Goal: Submit feedback/report problem

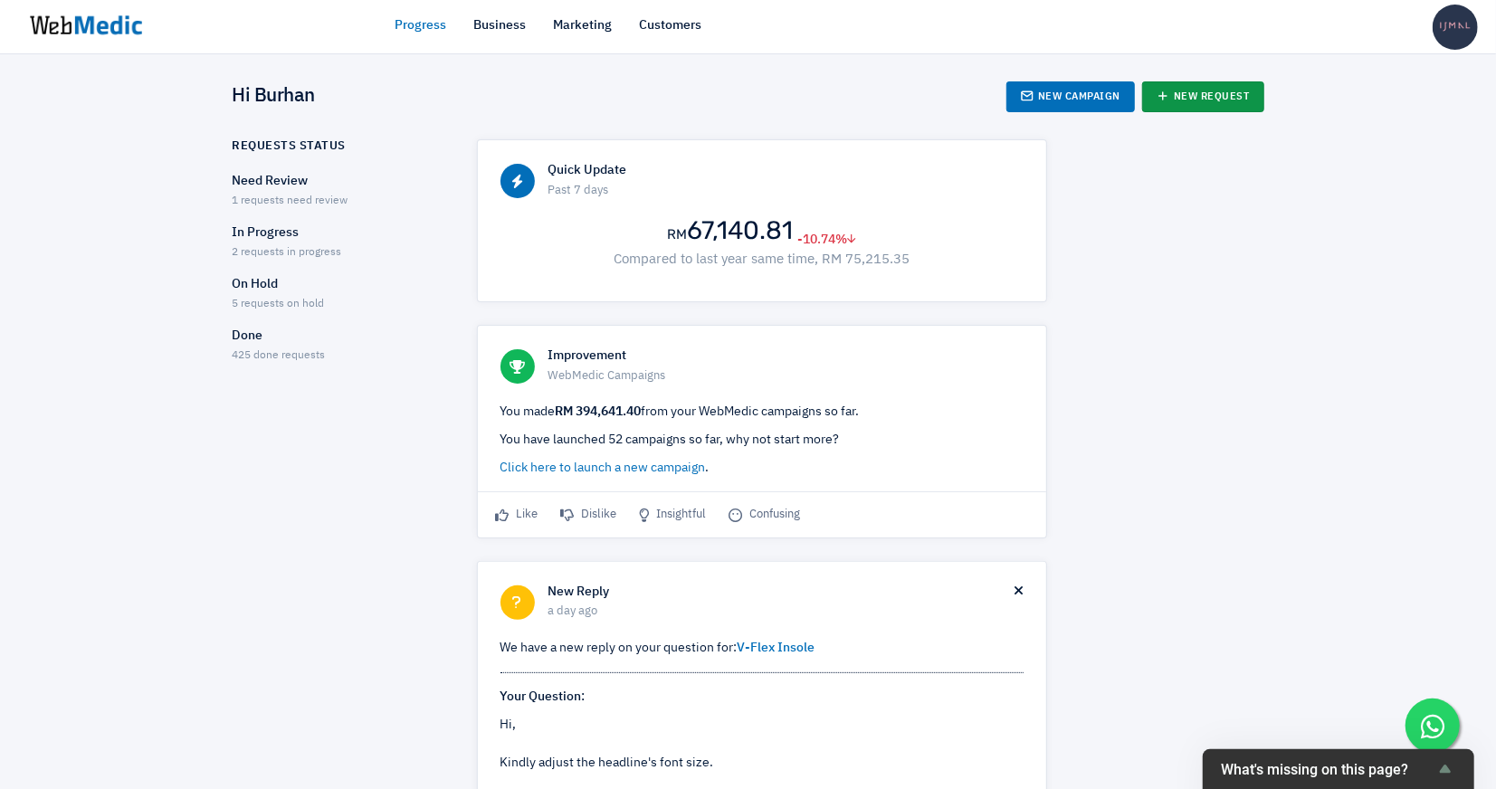
click at [1167, 97] on icon at bounding box center [1163, 96] width 13 height 13
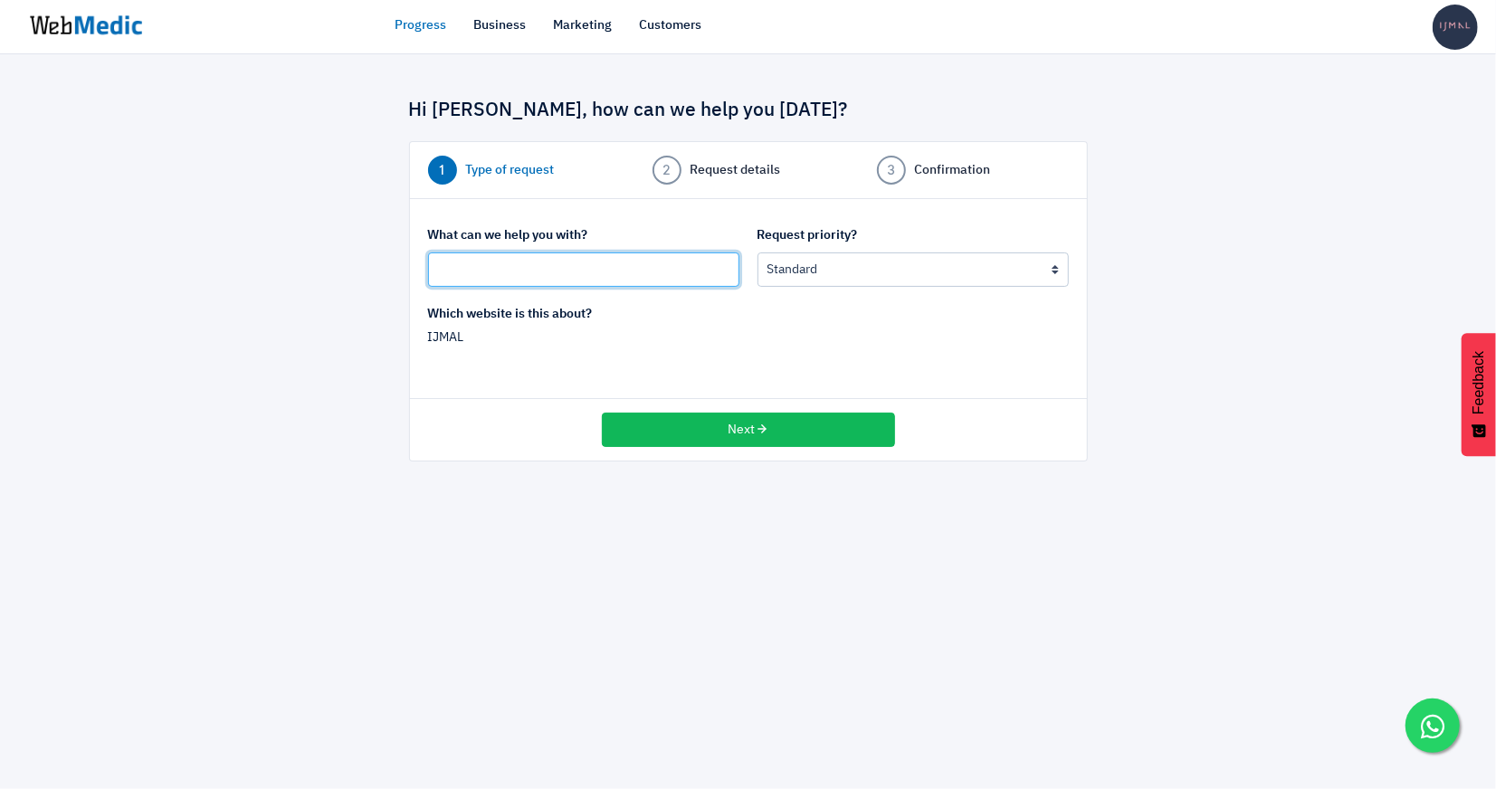
click at [703, 272] on input "text" at bounding box center [583, 270] width 311 height 34
type input "B"
type input "Website Bugs"
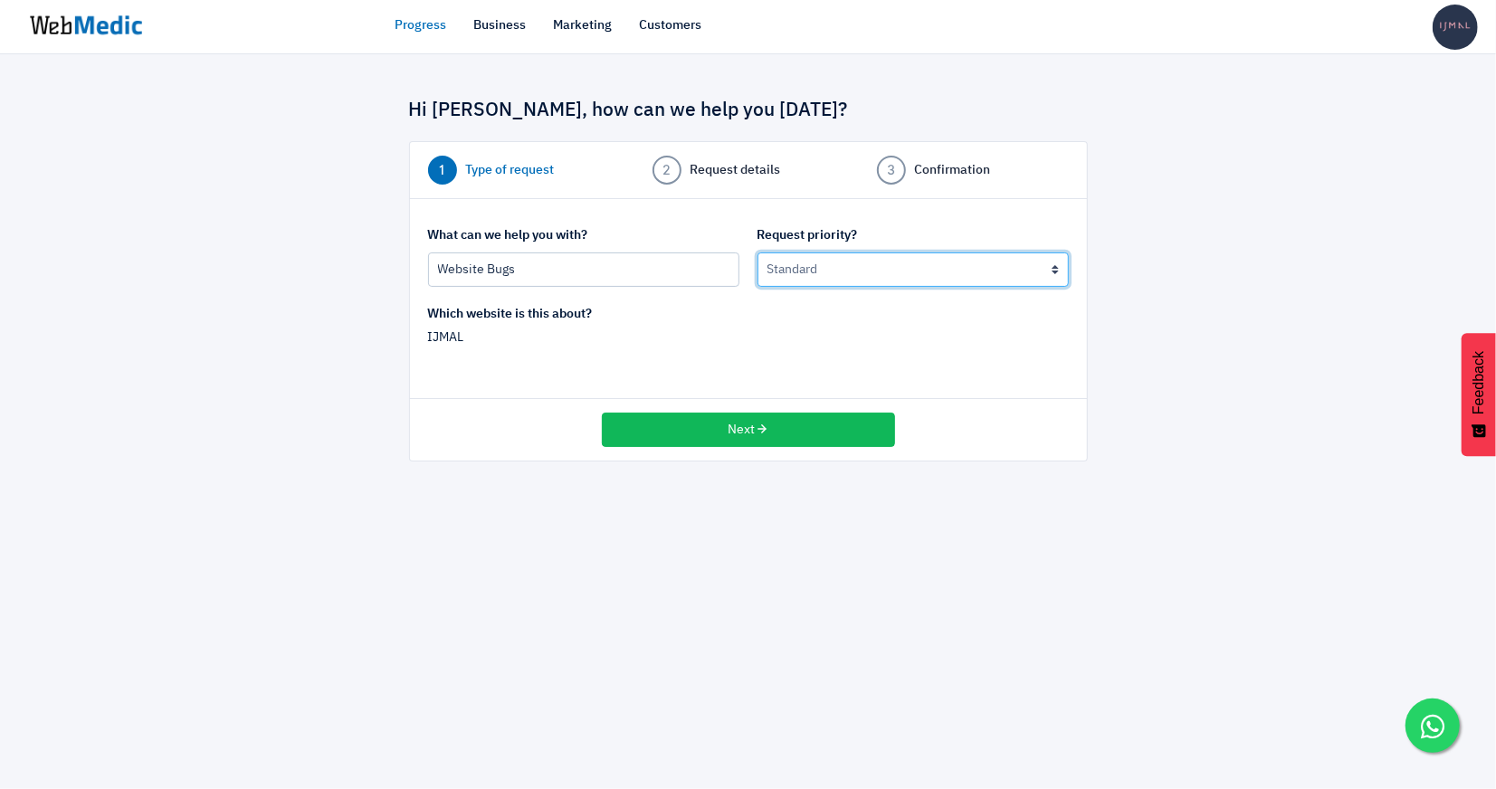
click at [938, 275] on select "Urgent: this is a mission critical issue High: this needs to be prioritized bef…" at bounding box center [913, 270] width 311 height 34
select select "1"
click at [758, 253] on select "Urgent: this is a mission critical issue High: this needs to be prioritized bef…" at bounding box center [913, 270] width 311 height 34
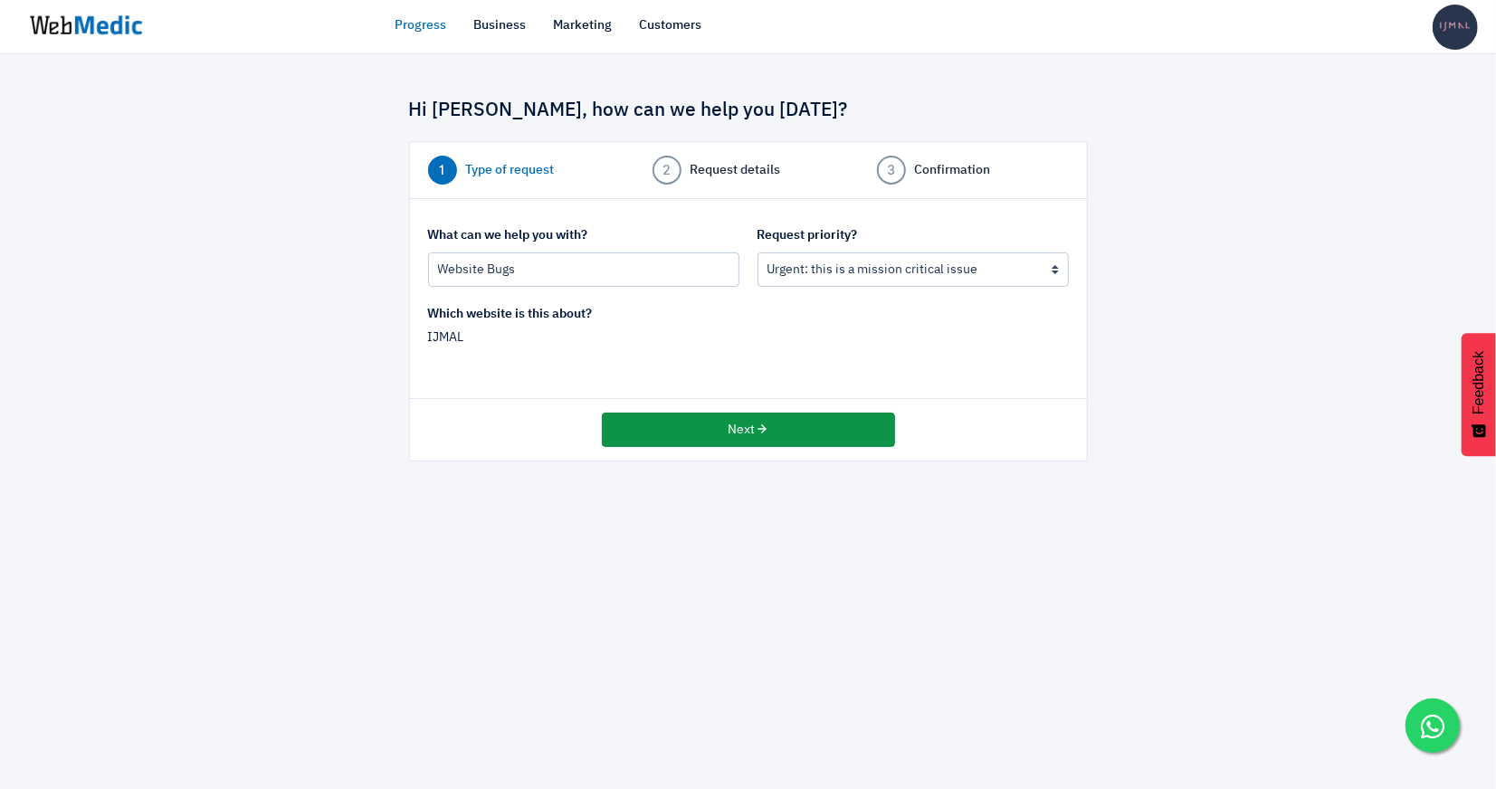
click at [810, 435] on button "Next" at bounding box center [748, 430] width 293 height 34
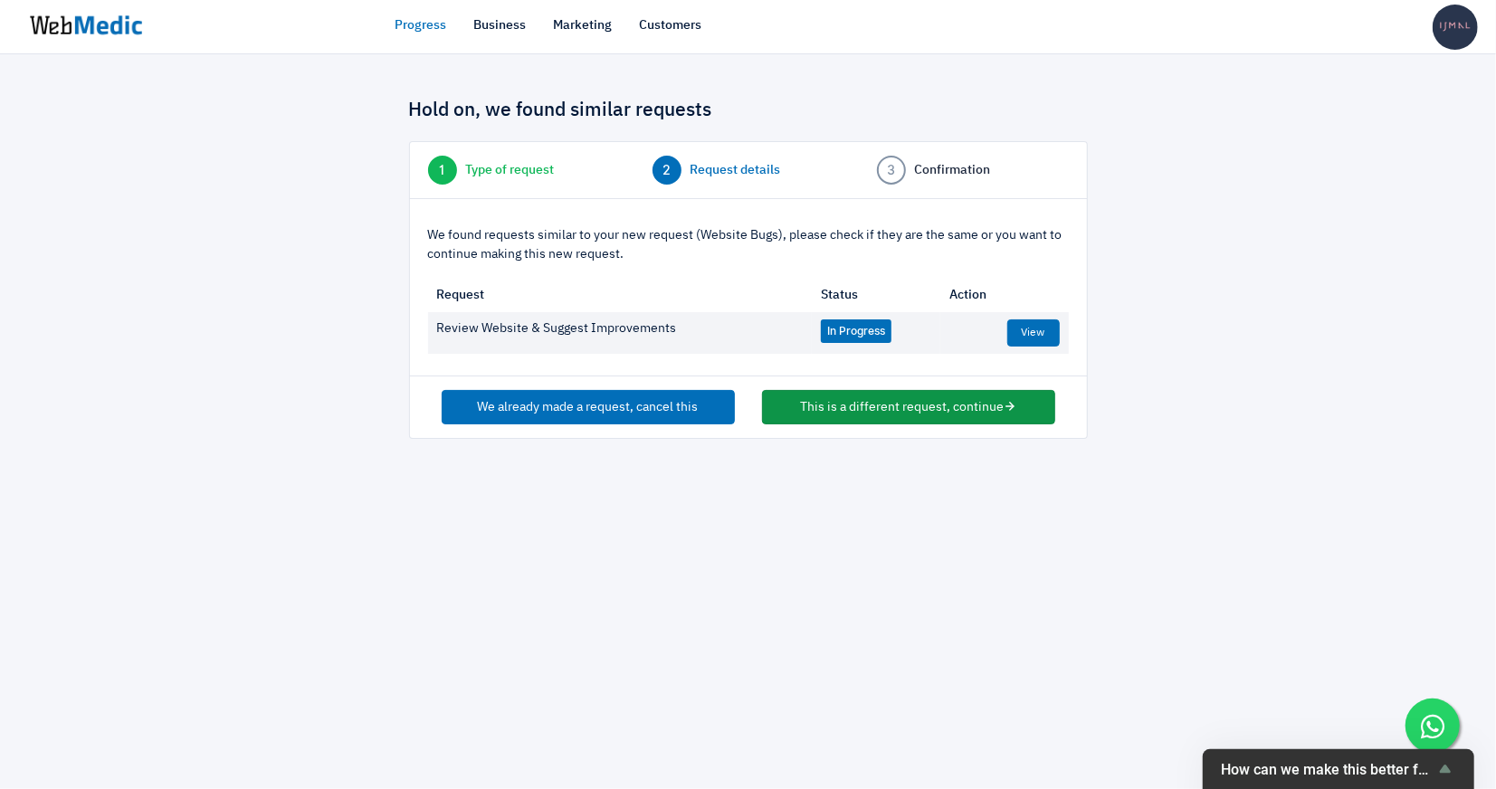
click at [829, 416] on button "This is a different request, continue" at bounding box center [908, 407] width 293 height 34
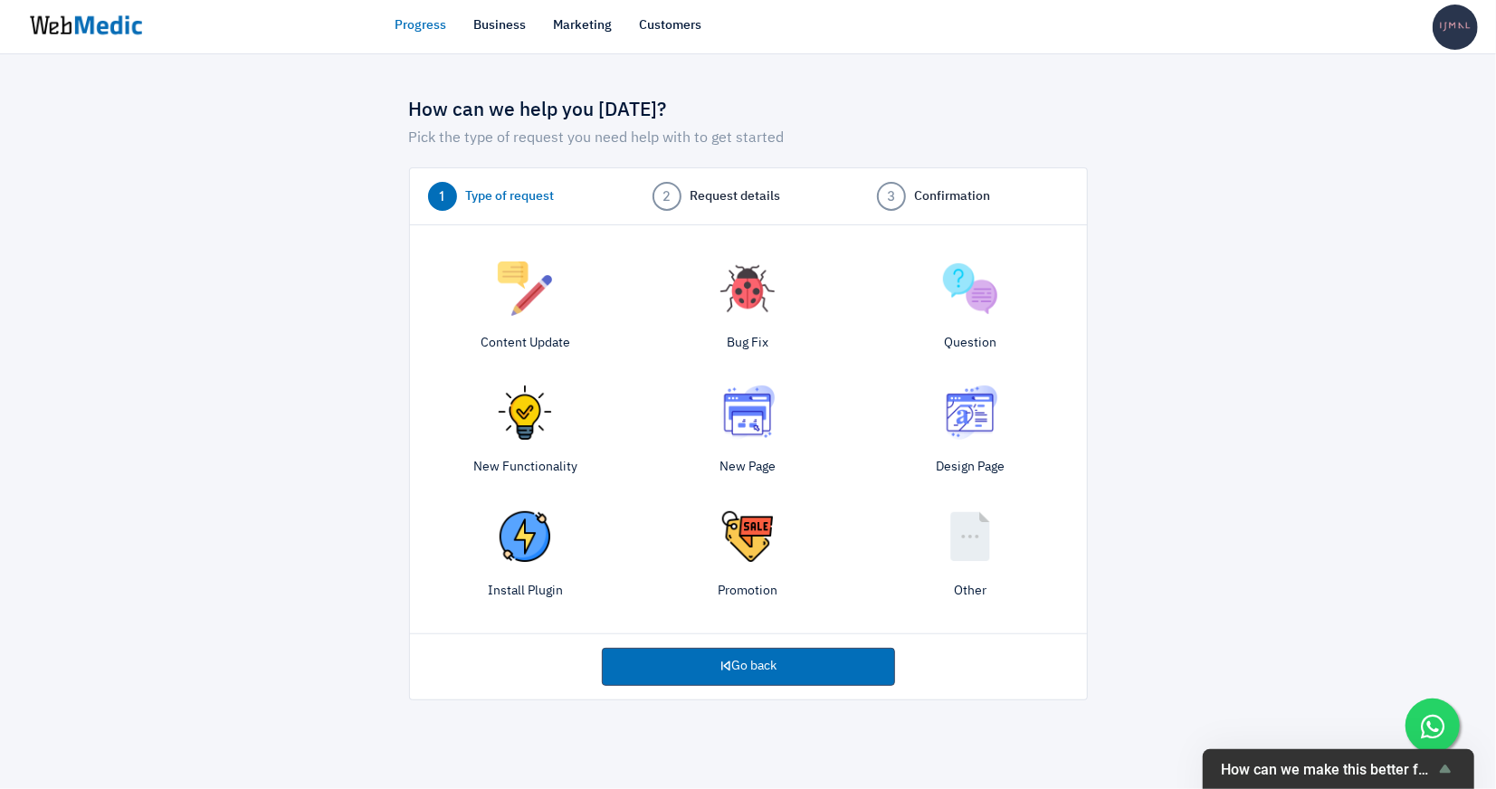
click at [745, 295] on img at bounding box center [748, 289] width 54 height 54
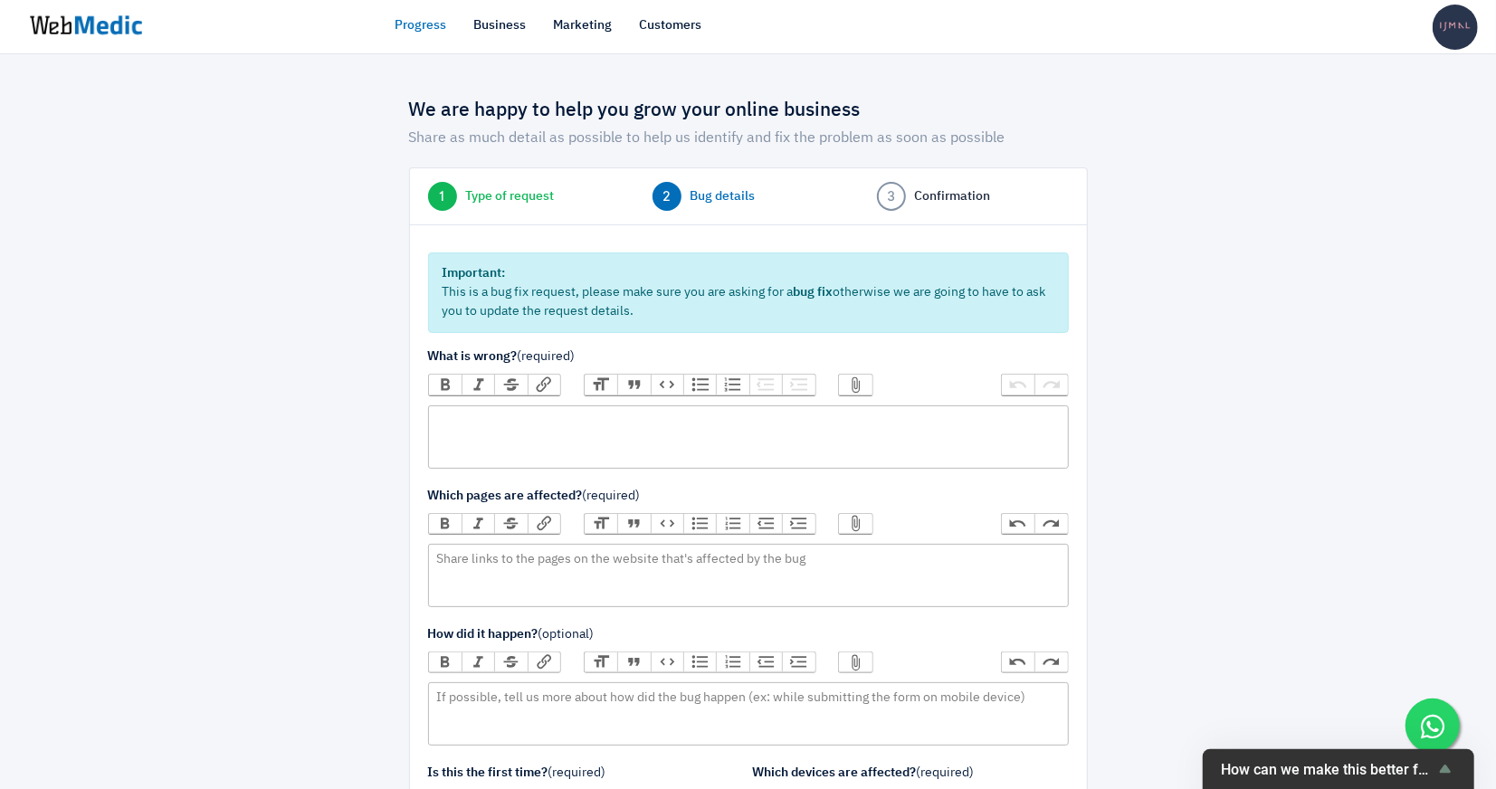
click at [614, 444] on trix-editor at bounding box center [748, 437] width 641 height 63
click at [829, 416] on div "1. I've added discount badge (Buy 1 Free 1) for all products on this page" at bounding box center [748, 420] width 624 height 19
click at [859, 423] on div "1. I've added discount badge (Buy 1 Free 1) for all products on this page" at bounding box center [748, 420] width 624 height 19
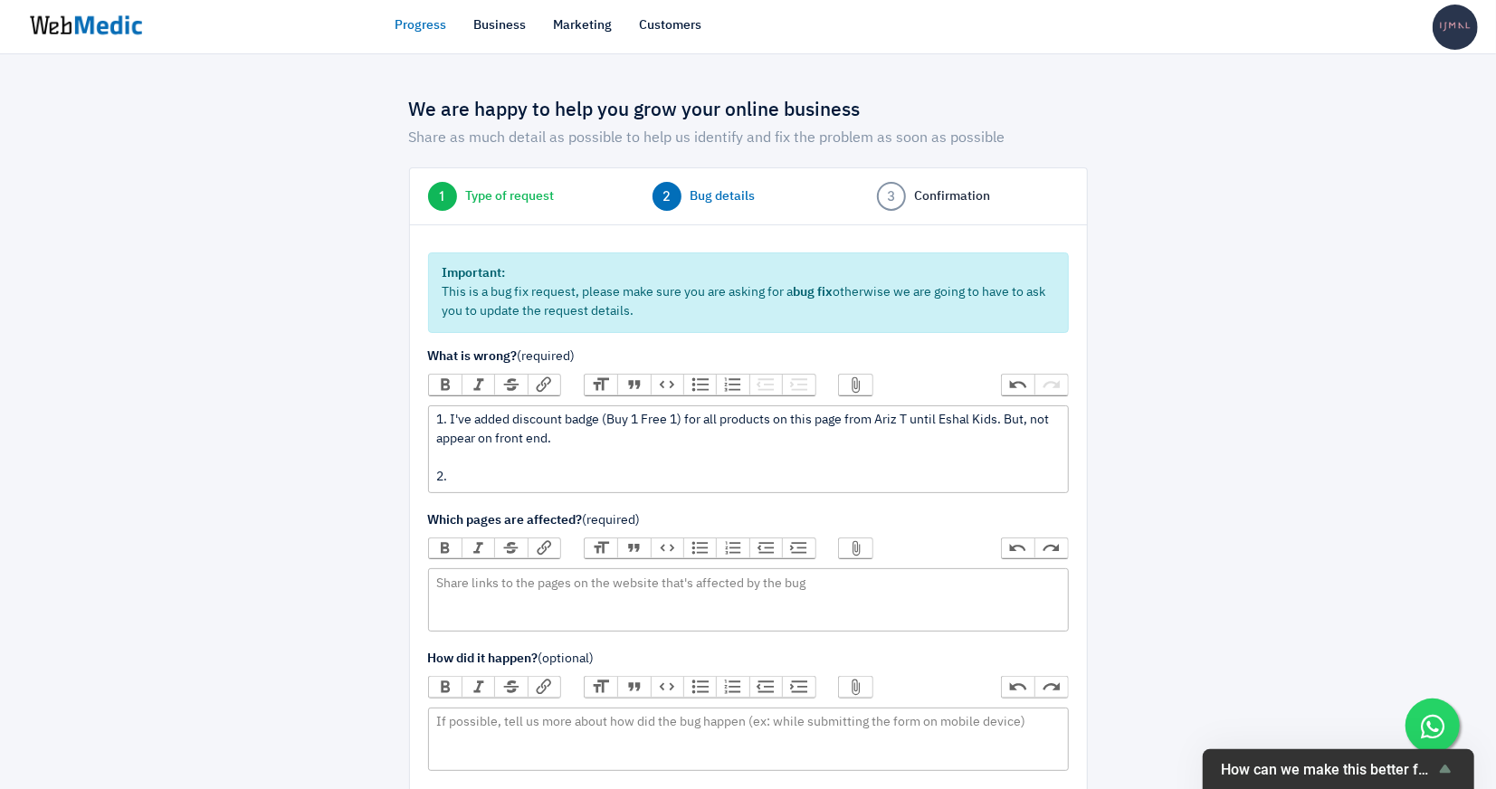
type trix-editor "<div>1. I've added discount badge (Buy 1 Free 1) for all products on this page …"
click at [827, 422] on div "1. I've added discount badge (Buy 1 Free 1) for all products on this page from …" at bounding box center [748, 449] width 624 height 76
click at [859, 384] on button "Attach Files" at bounding box center [855, 385] width 33 height 20
click at [537, 384] on button "Link" at bounding box center [544, 385] width 33 height 20
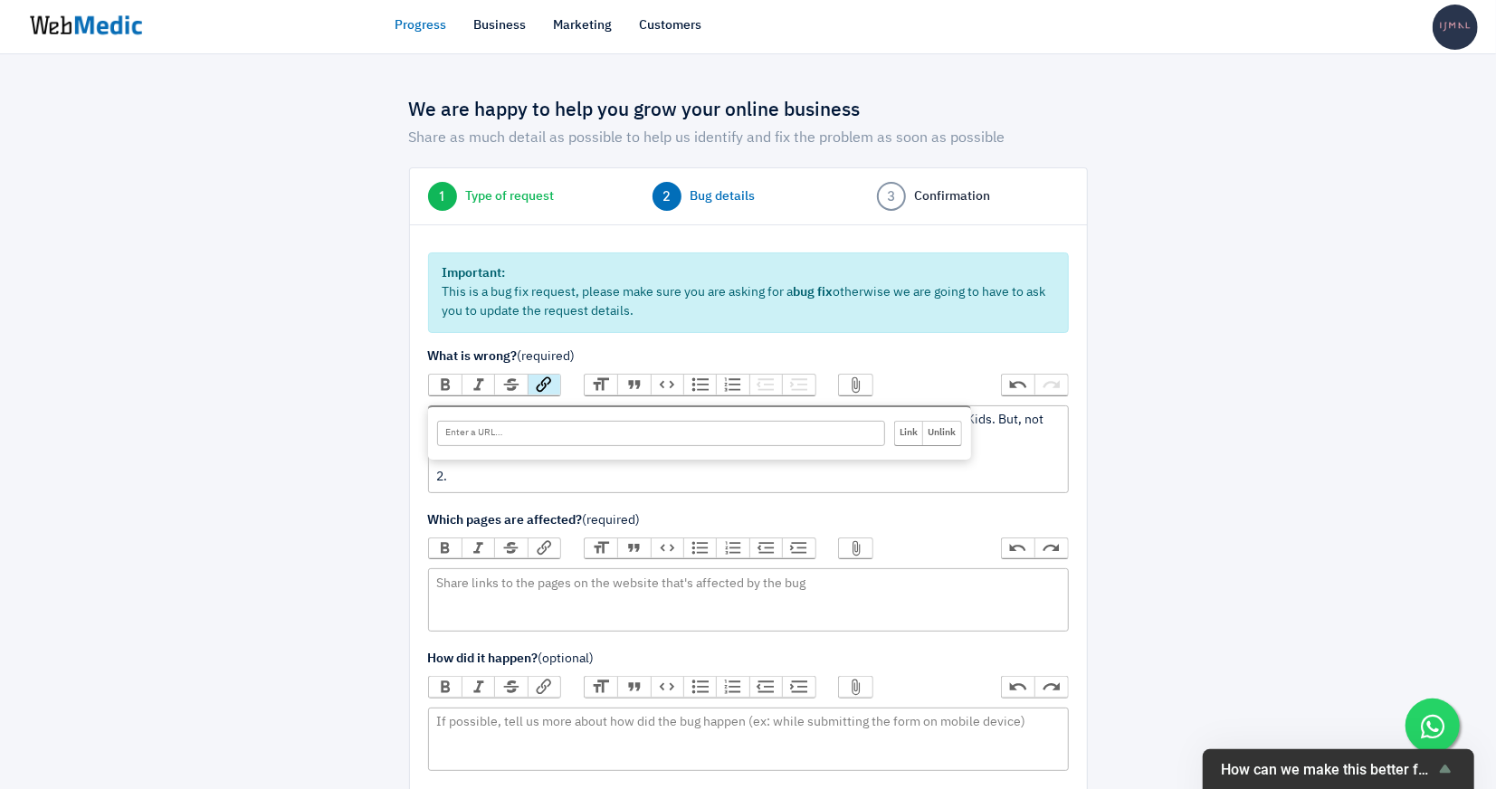
paste input "https://ijmal.my/collections/special-deals"
type input "https://ijmal.my/collections/special-deals"
click at [914, 433] on input "Link" at bounding box center [909, 434] width 28 height 24
drag, startPoint x: 876, startPoint y: 420, endPoint x: 911, endPoint y: 420, distance: 34.4
click at [911, 420] on div "1. I've added discount badge (Buy 1 Free 1) for all products on this page from …" at bounding box center [748, 449] width 624 height 76
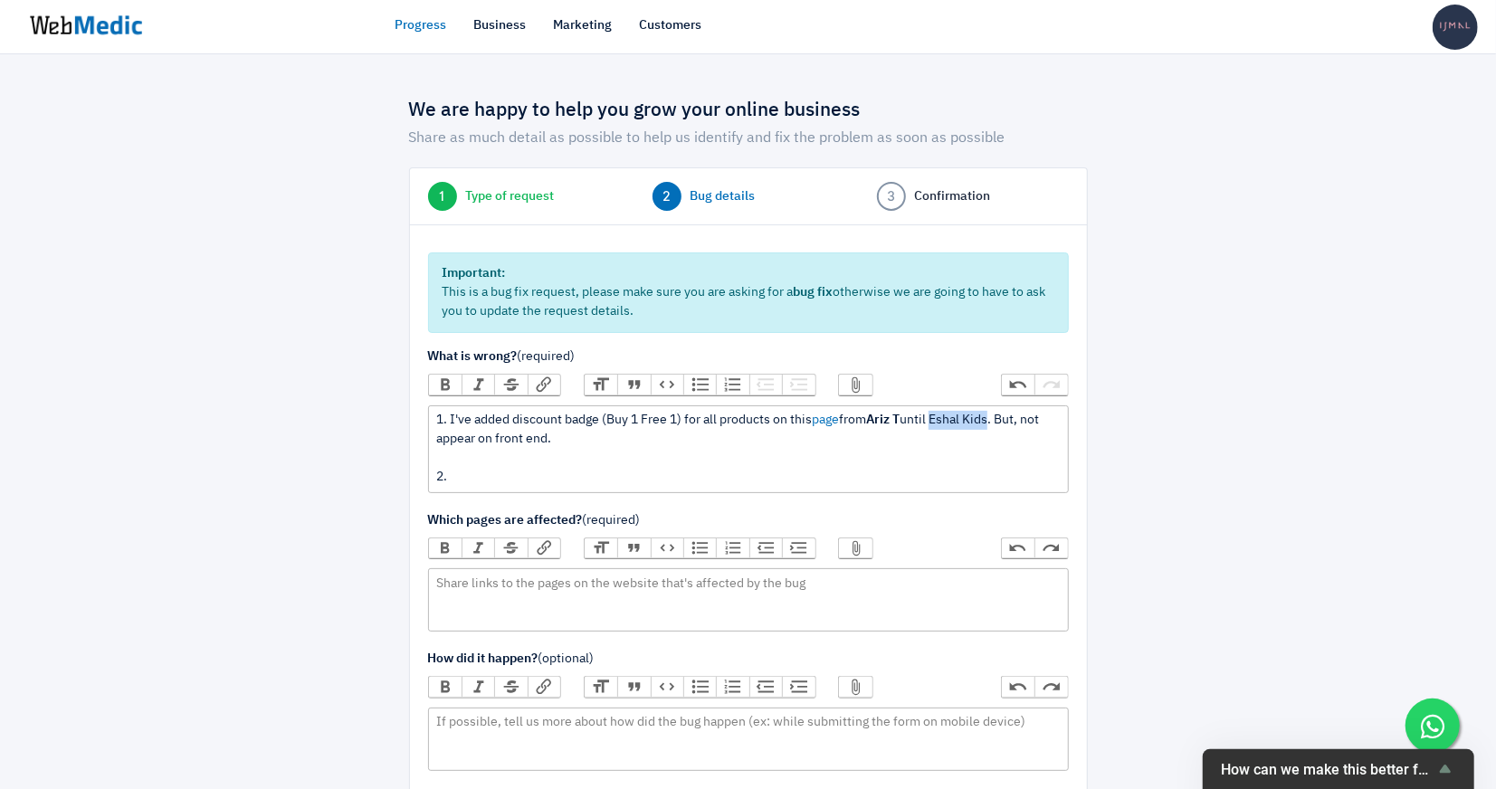
drag, startPoint x: 943, startPoint y: 424, endPoint x: 999, endPoint y: 424, distance: 55.2
click at [999, 424] on div "1. I've added discount badge (Buy 1 Free 1) for all products on this page from …" at bounding box center [748, 449] width 624 height 76
click at [497, 482] on div "1. I've added discount badge (Buy 1 Free 1) for all products on this page from …" at bounding box center [748, 449] width 624 height 76
click at [752, 480] on div "1. I've added discount badge (Buy 1 Free 1) for all products on this page from …" at bounding box center [748, 449] width 624 height 76
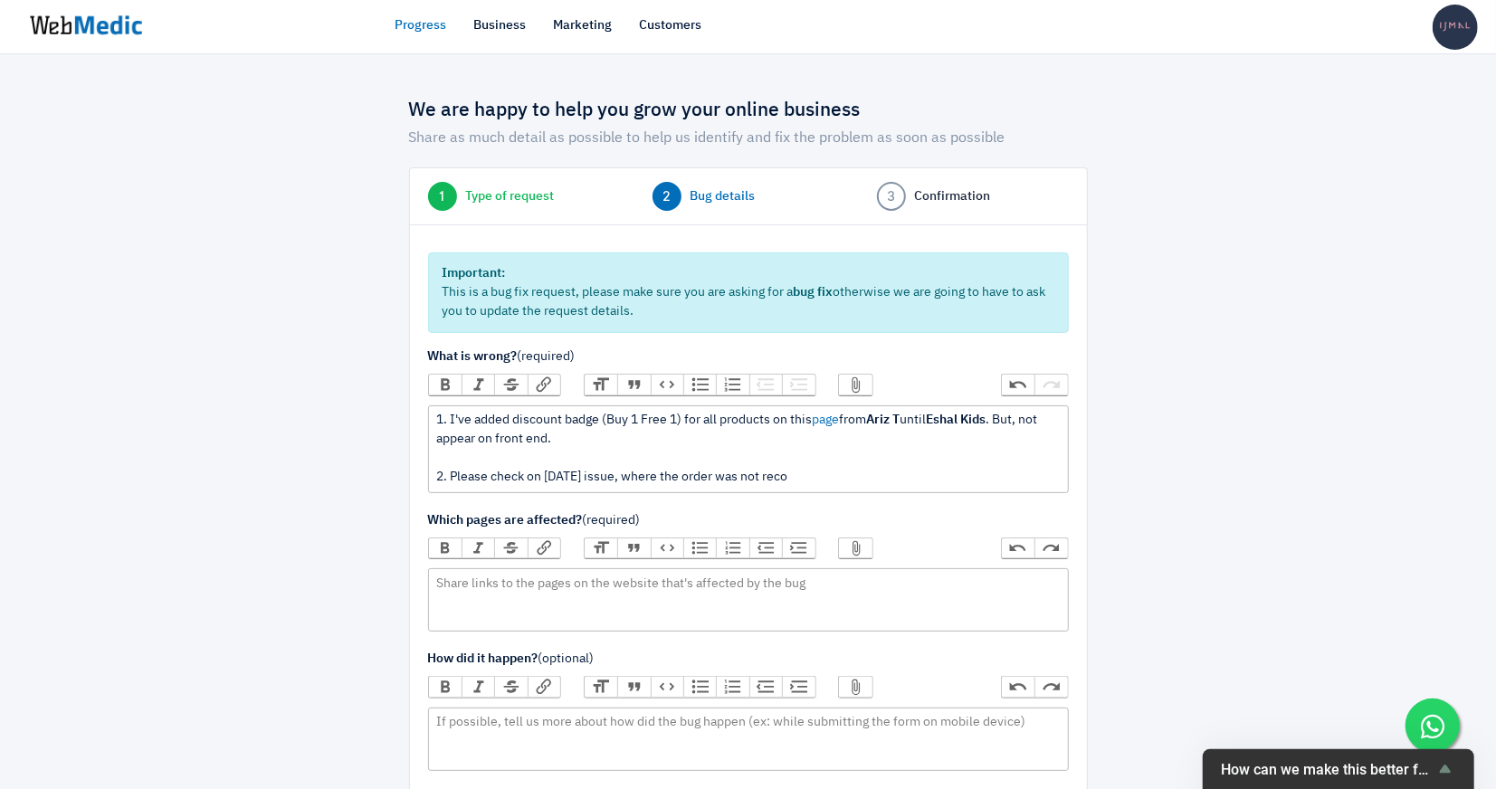
click at [818, 479] on div "1. I've added discount badge (Buy 1 Free 1) for all products on this page from …" at bounding box center [748, 449] width 624 height 76
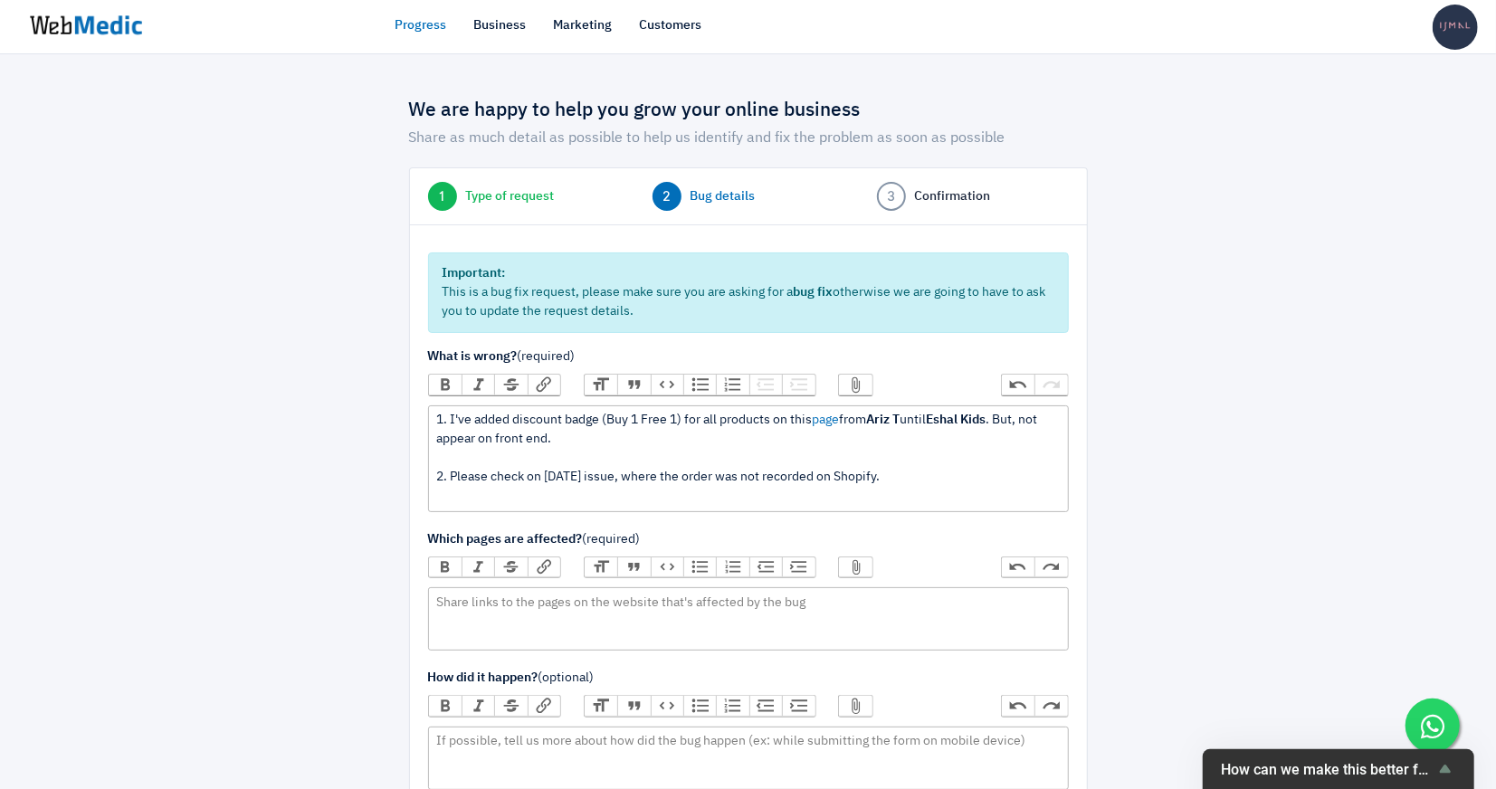
type trix-editor "<div>1. I've added discount badge (Buy 1 Free 1) for all products on this <a hr…"
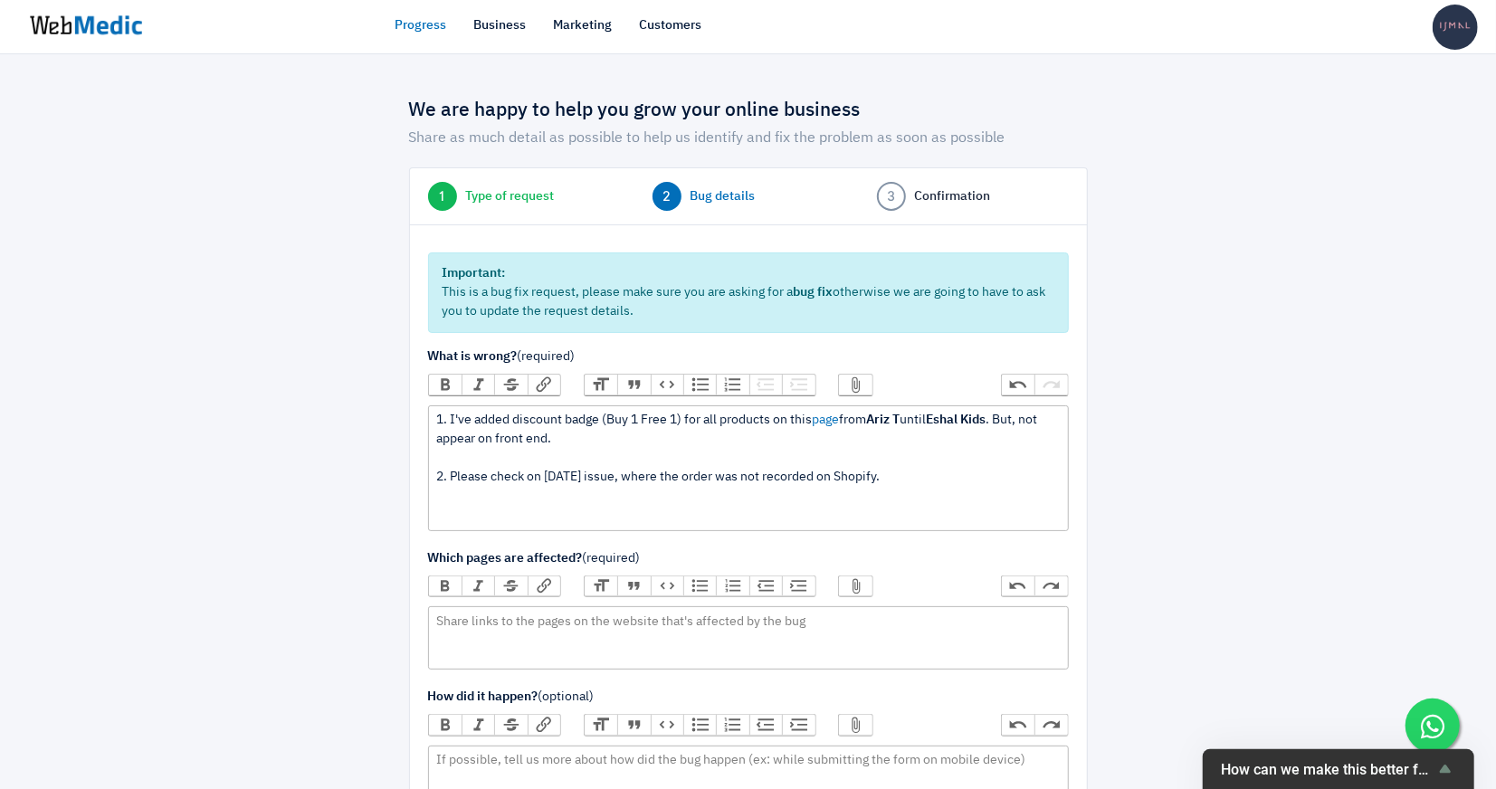
click at [856, 393] on button "Attach Files" at bounding box center [855, 385] width 33 height 20
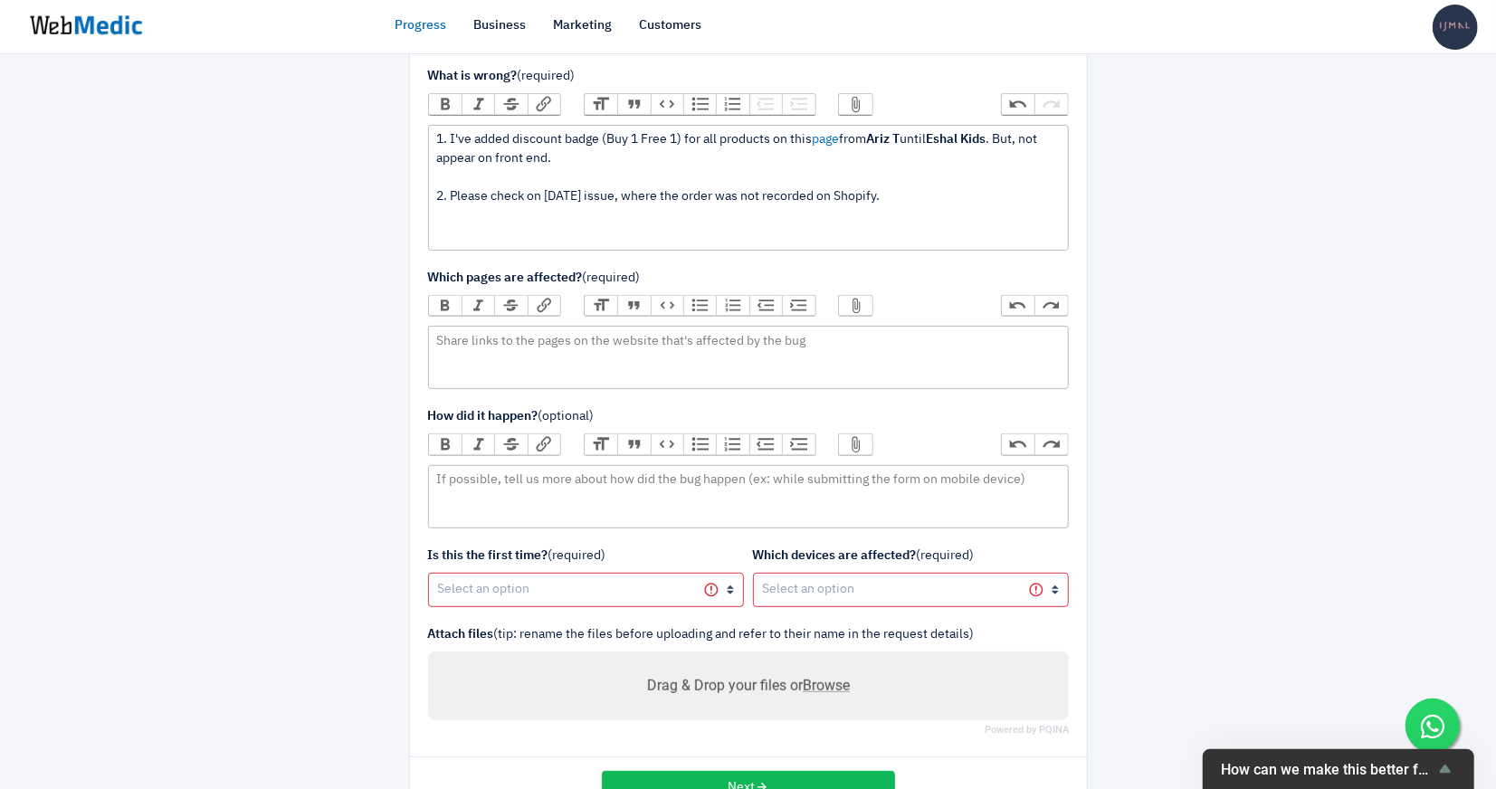
scroll to position [286, 0]
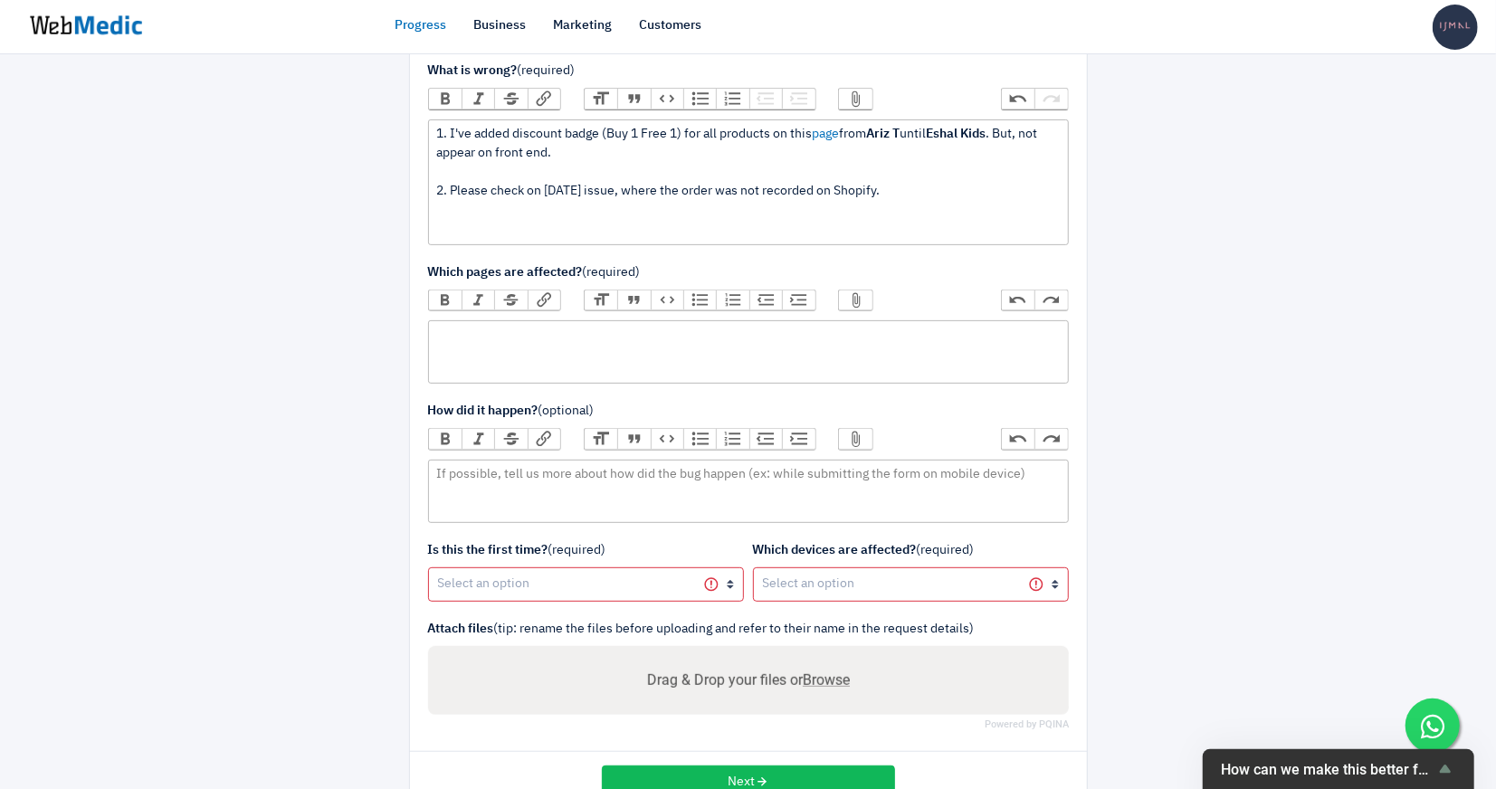
click at [780, 352] on trix-editor at bounding box center [748, 351] width 641 height 63
click at [449, 327] on div "website" at bounding box center [748, 336] width 624 height 19
paste trix-editor "https://ijmal.my/collections/special-deals"
type trix-editor "<div>https://ijmal.my/collections/special-deals</div>"
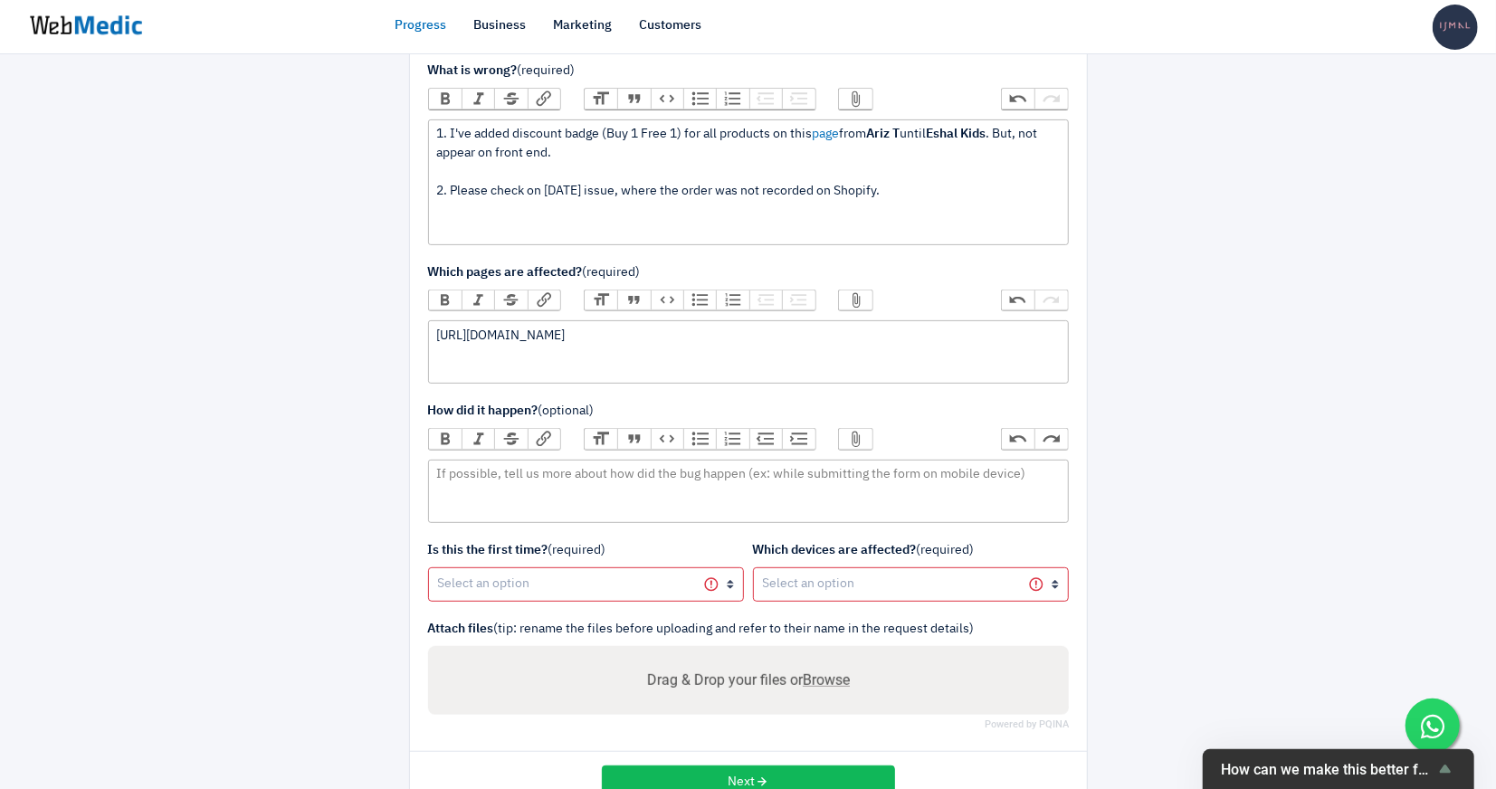
scroll to position [333, 0]
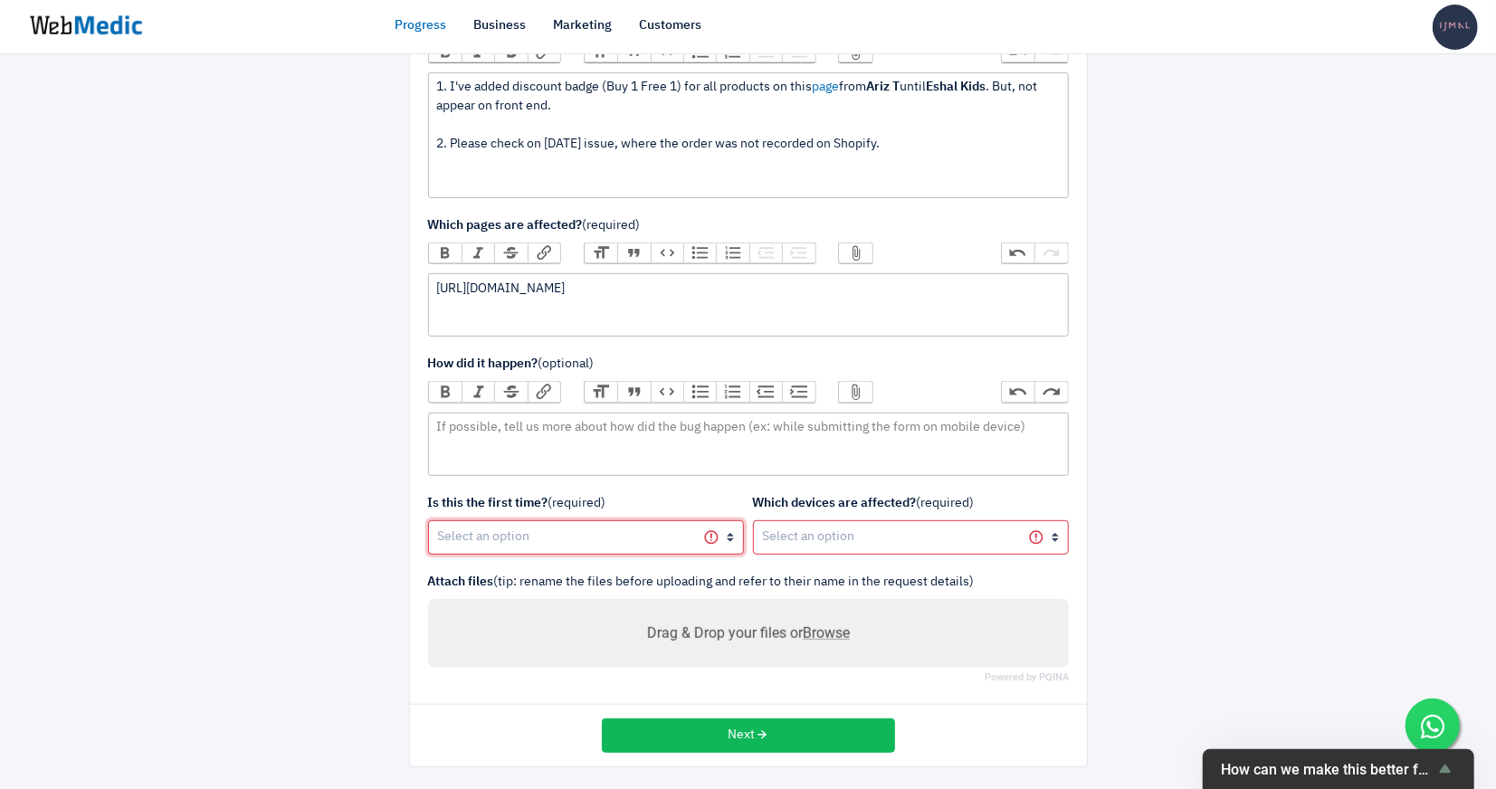
click at [495, 535] on select "Yes, first time No, happened before" at bounding box center [586, 538] width 316 height 34
select select "1"
click at [428, 521] on select "Yes, first time No, happened before" at bounding box center [586, 538] width 316 height 34
click at [810, 531] on select "All devices / not sure Mobile (iOS) Mobile (Android) Tablet (iOS) Tablet (Andro…" at bounding box center [911, 538] width 316 height 34
select select "1"
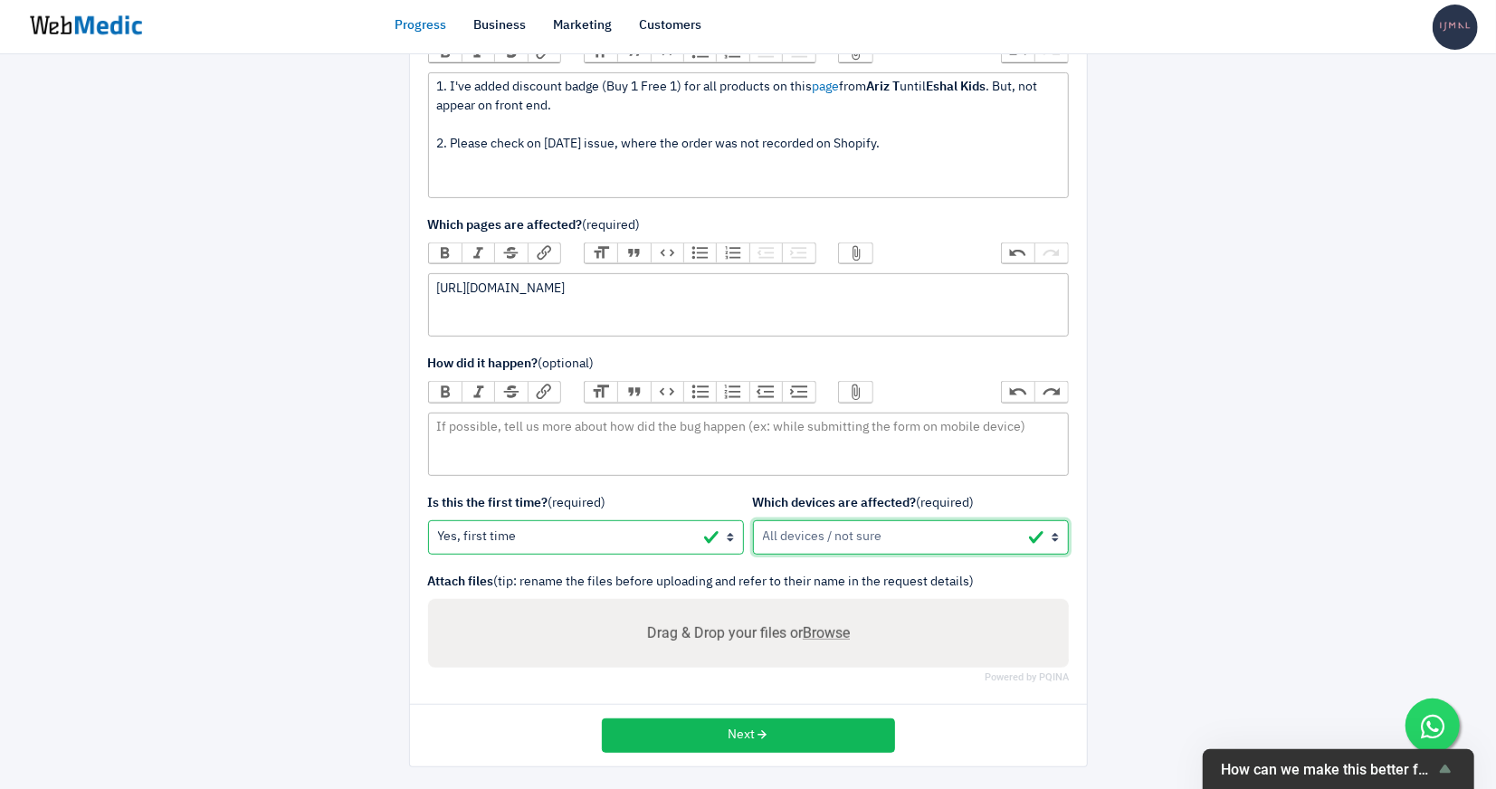
click at [753, 521] on select "All devices / not sure Mobile (iOS) Mobile (Android) Tablet (iOS) Tablet (Andro…" at bounding box center [911, 538] width 316 height 34
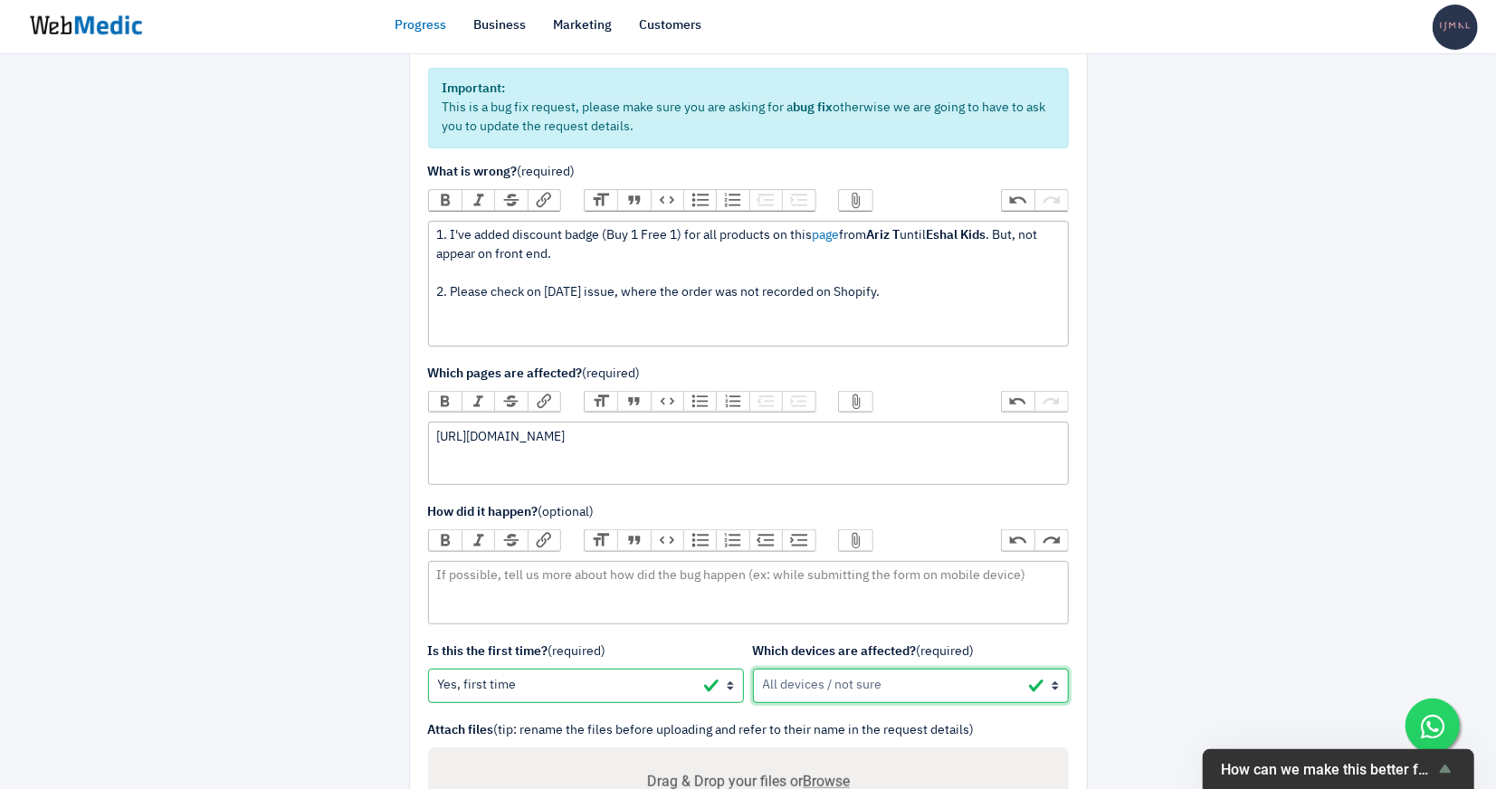
scroll to position [181, 0]
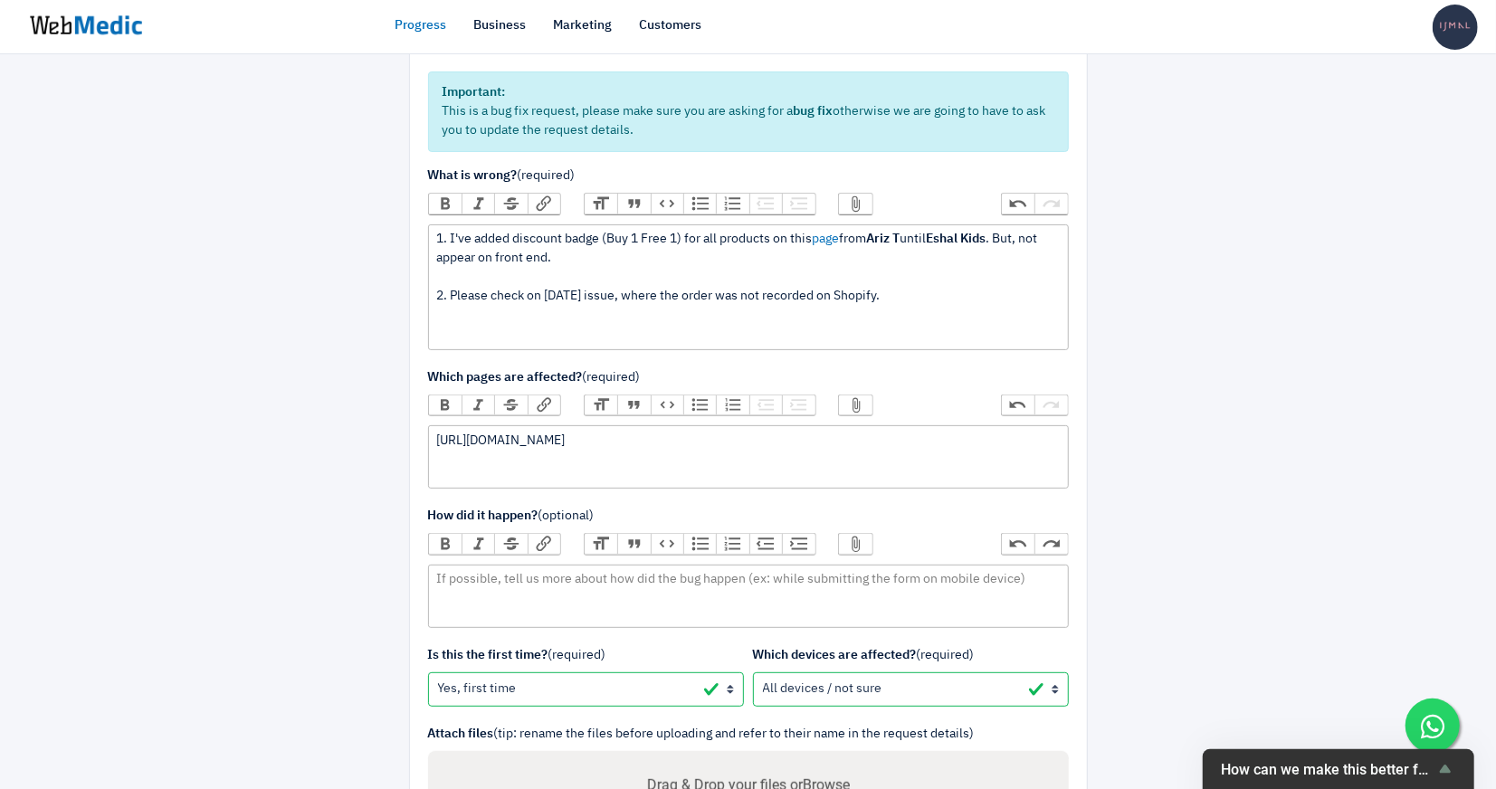
click at [555, 328] on div "1. I've added discount badge (Buy 1 Free 1) for all products on this page from …" at bounding box center [748, 287] width 624 height 114
click at [854, 204] on button "Attach Files" at bounding box center [855, 204] width 33 height 20
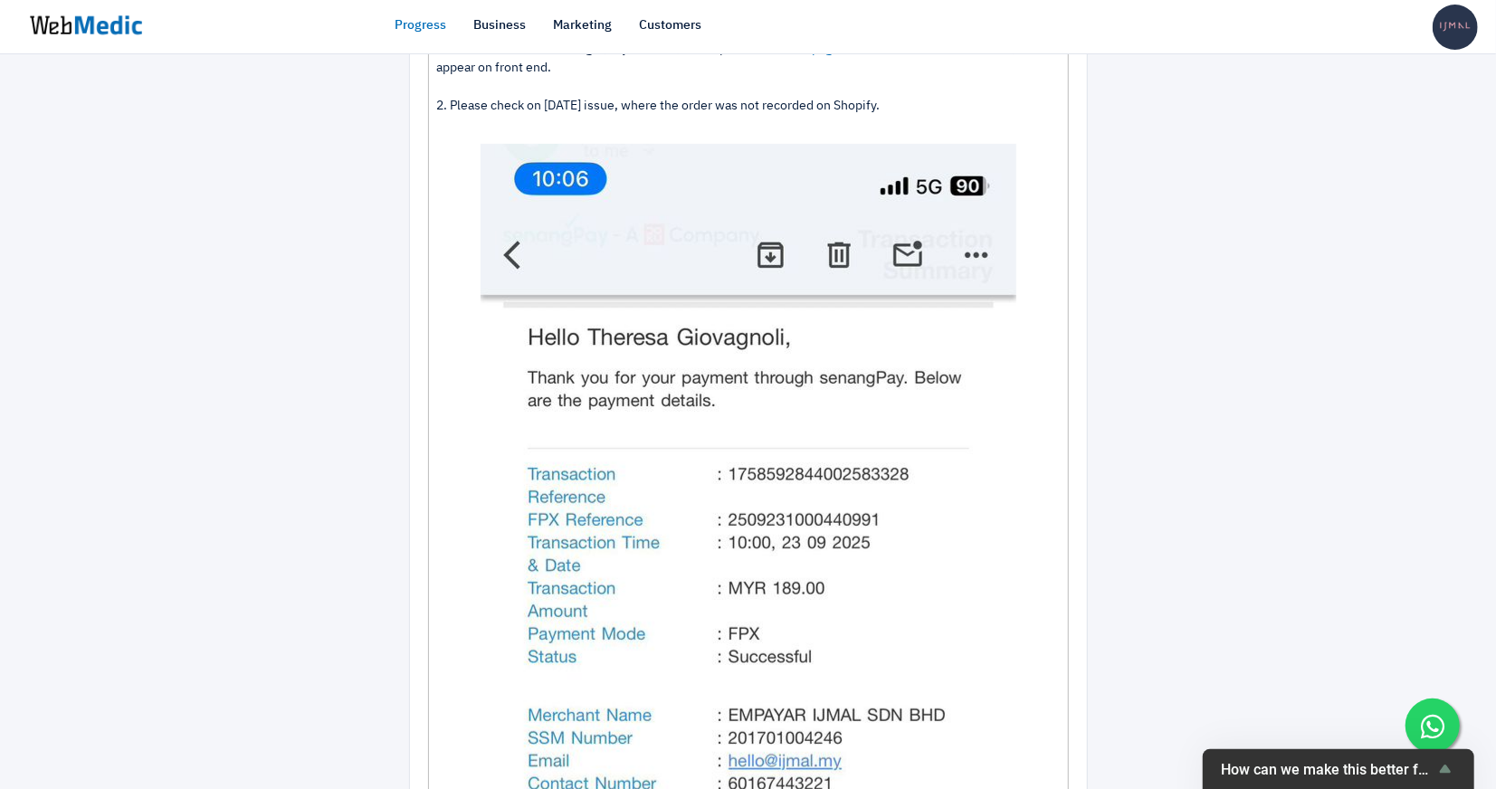
scroll to position [368, 0]
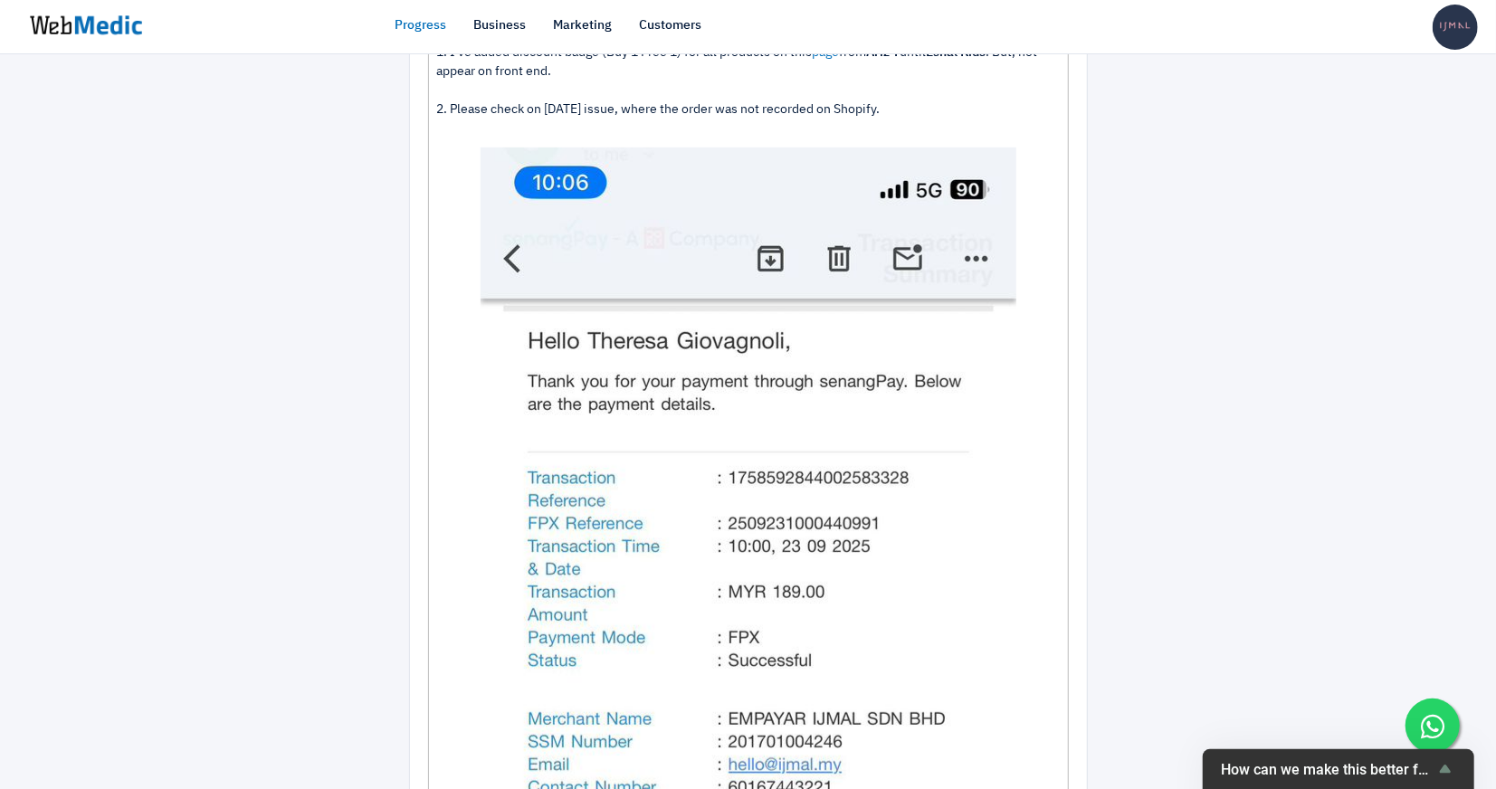
click at [918, 112] on div "1. I've added discount badge (Buy 1 Free 1) for all products on this page from …" at bounding box center [748, 687] width 624 height 1288
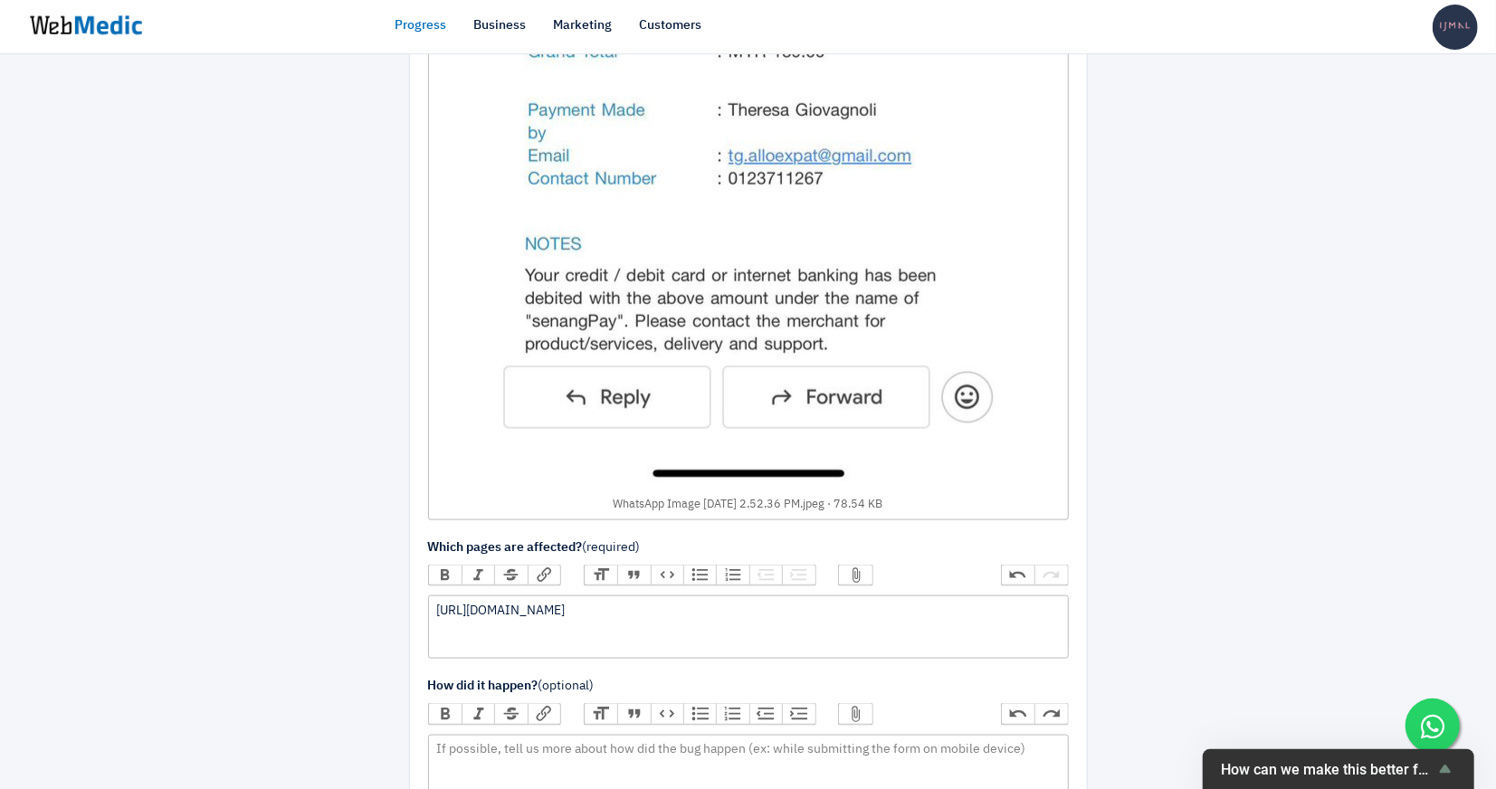
scroll to position [1506, 0]
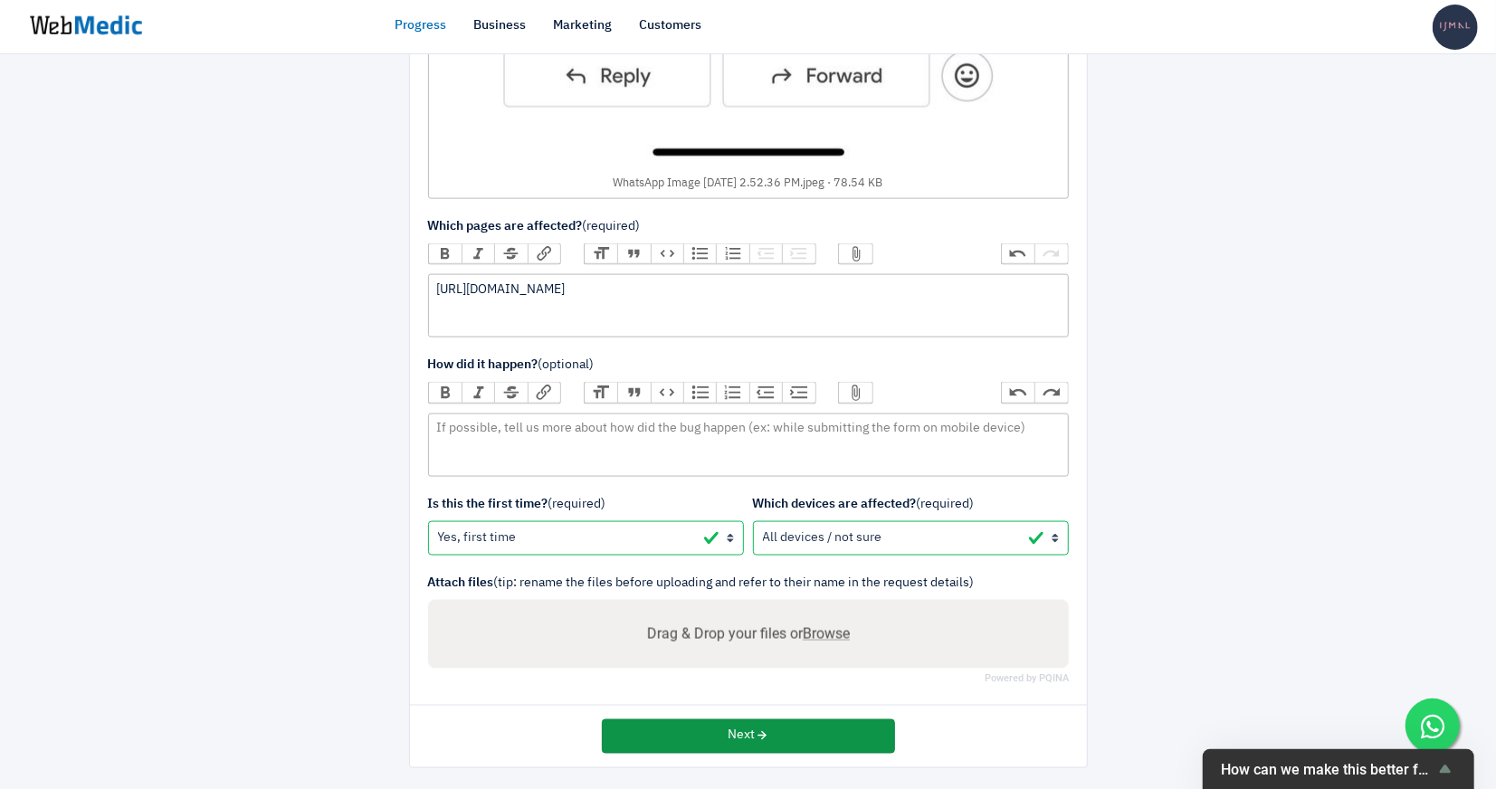
click at [827, 739] on button "Next" at bounding box center [748, 737] width 293 height 34
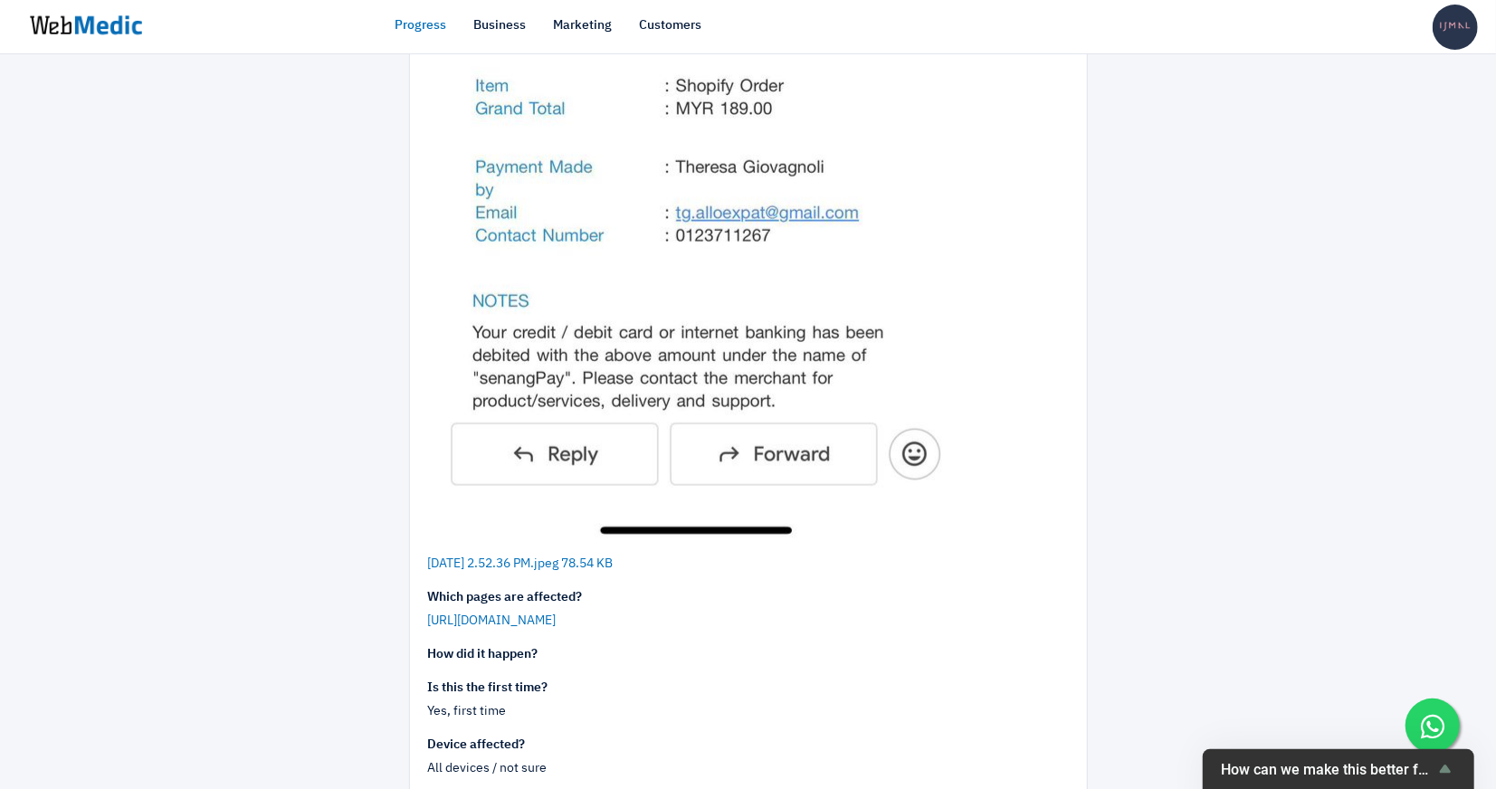
scroll to position [1162, 0]
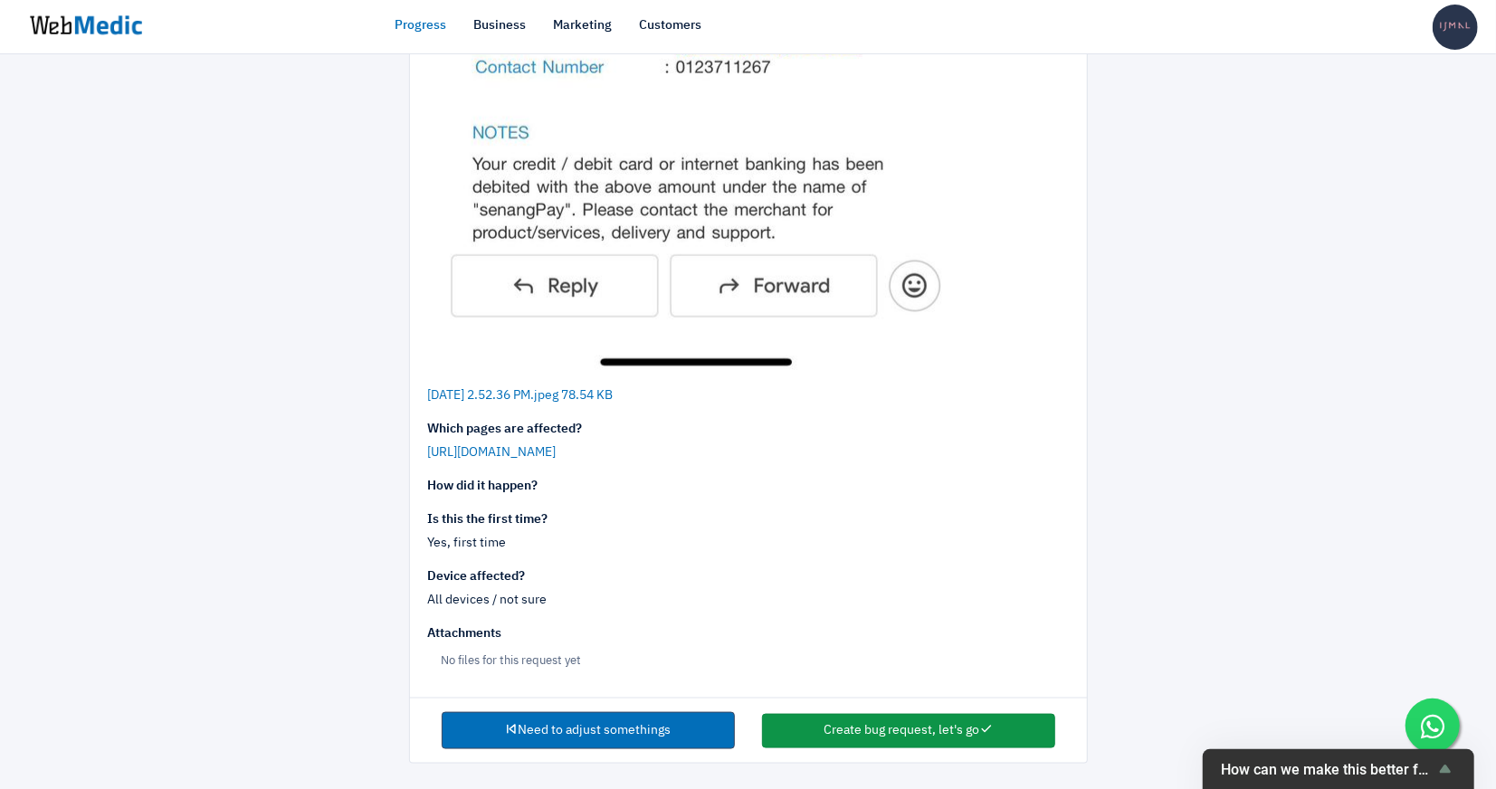
click at [912, 730] on button "Create bug request, let's go" at bounding box center [908, 731] width 293 height 34
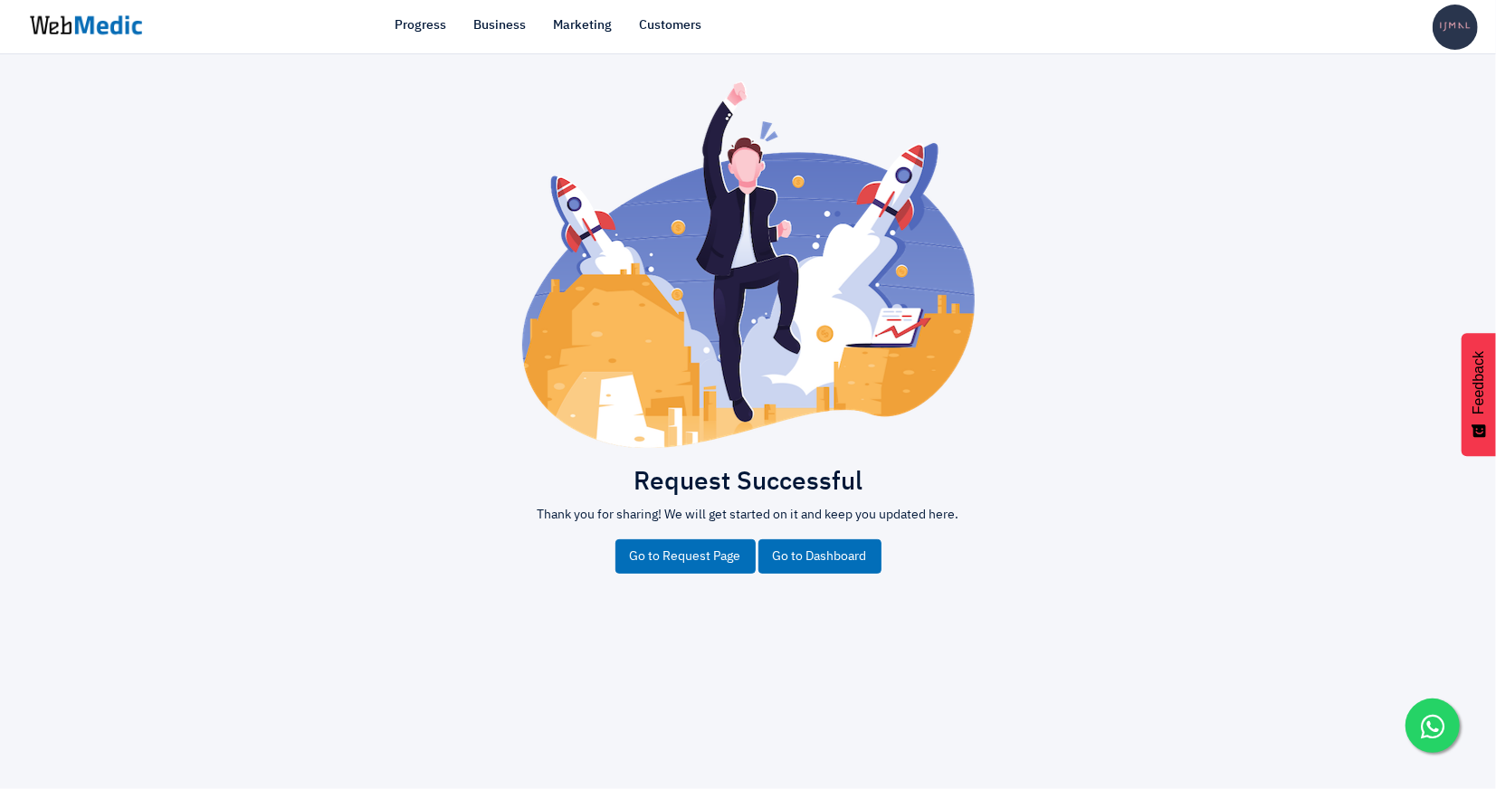
click at [856, 551] on link "Go to Dashboard" at bounding box center [820, 557] width 123 height 34
